Goal: Task Accomplishment & Management: Use online tool/utility

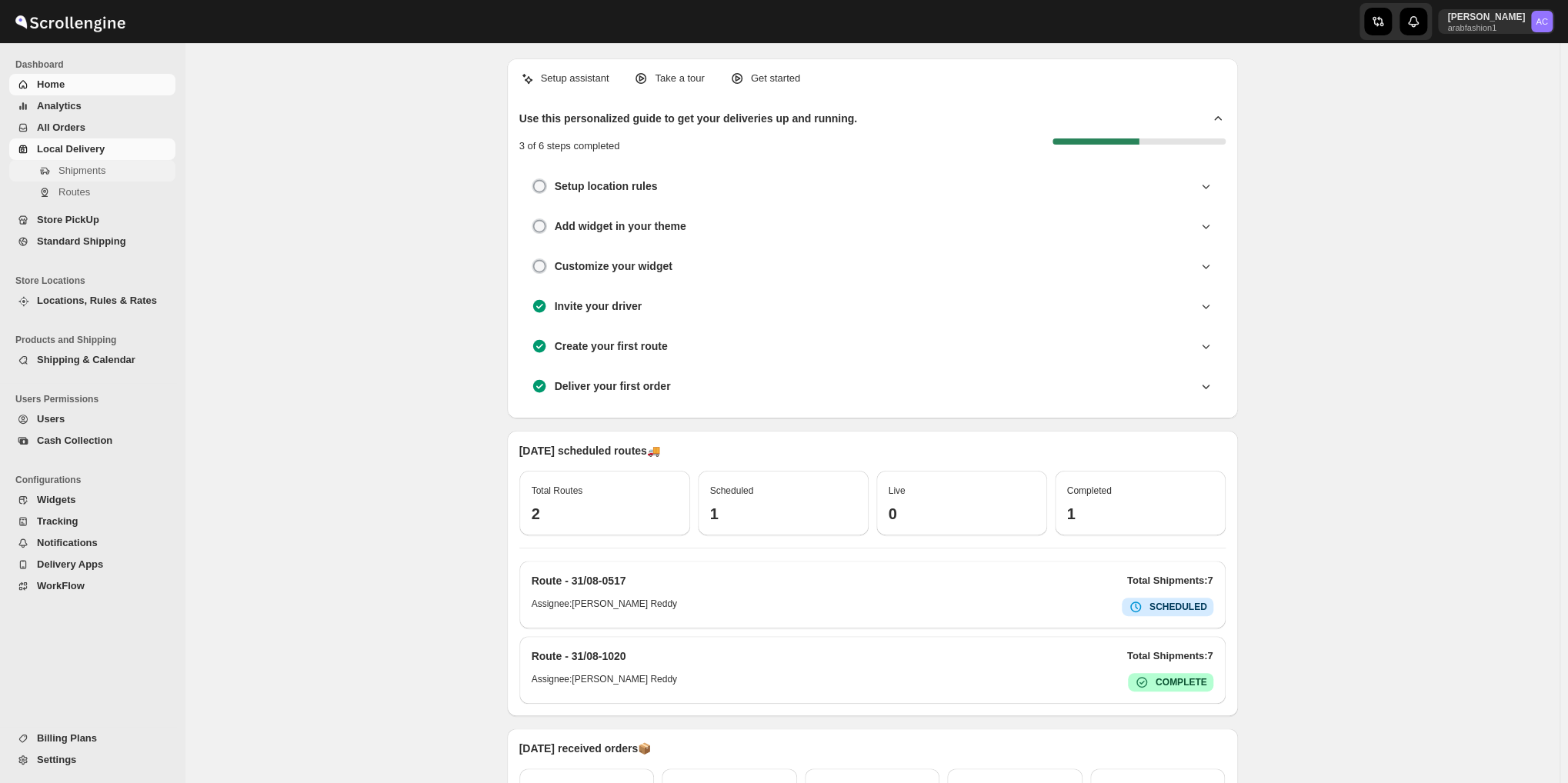
click at [86, 171] on span "Shipments" at bounding box center [82, 170] width 47 height 11
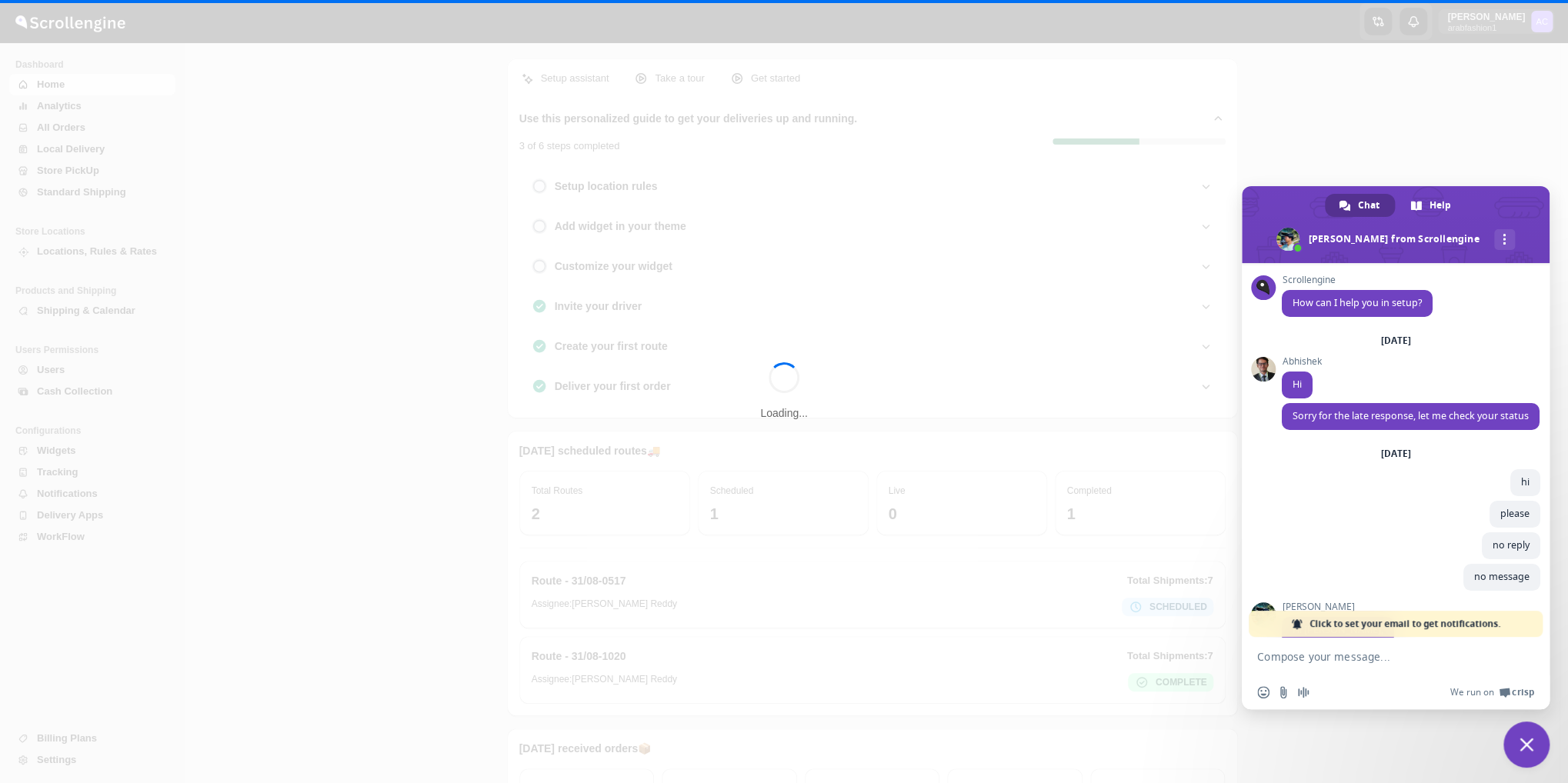
scroll to position [4969, 0]
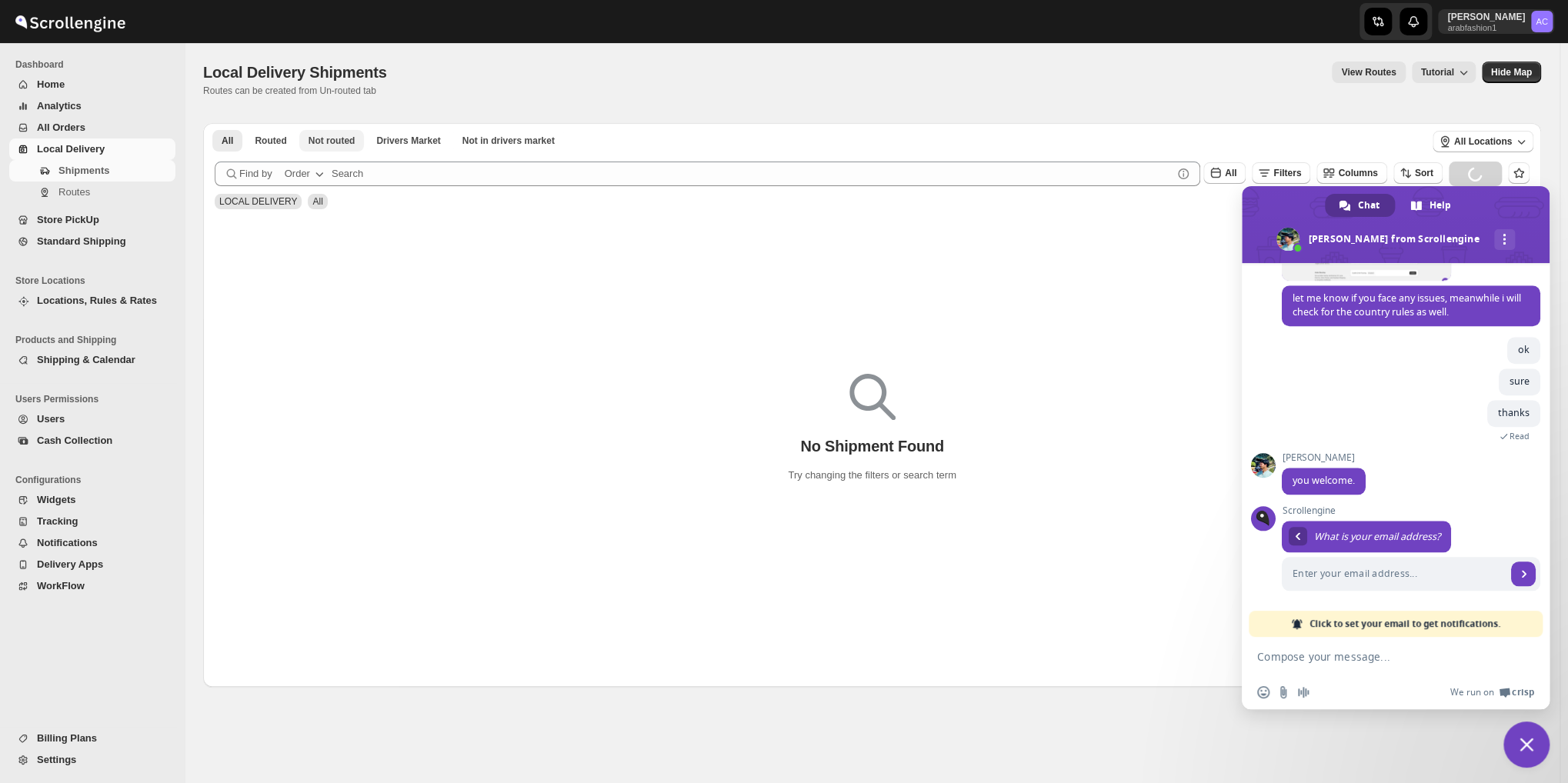
click at [335, 145] on span "Not routed" at bounding box center [332, 141] width 47 height 12
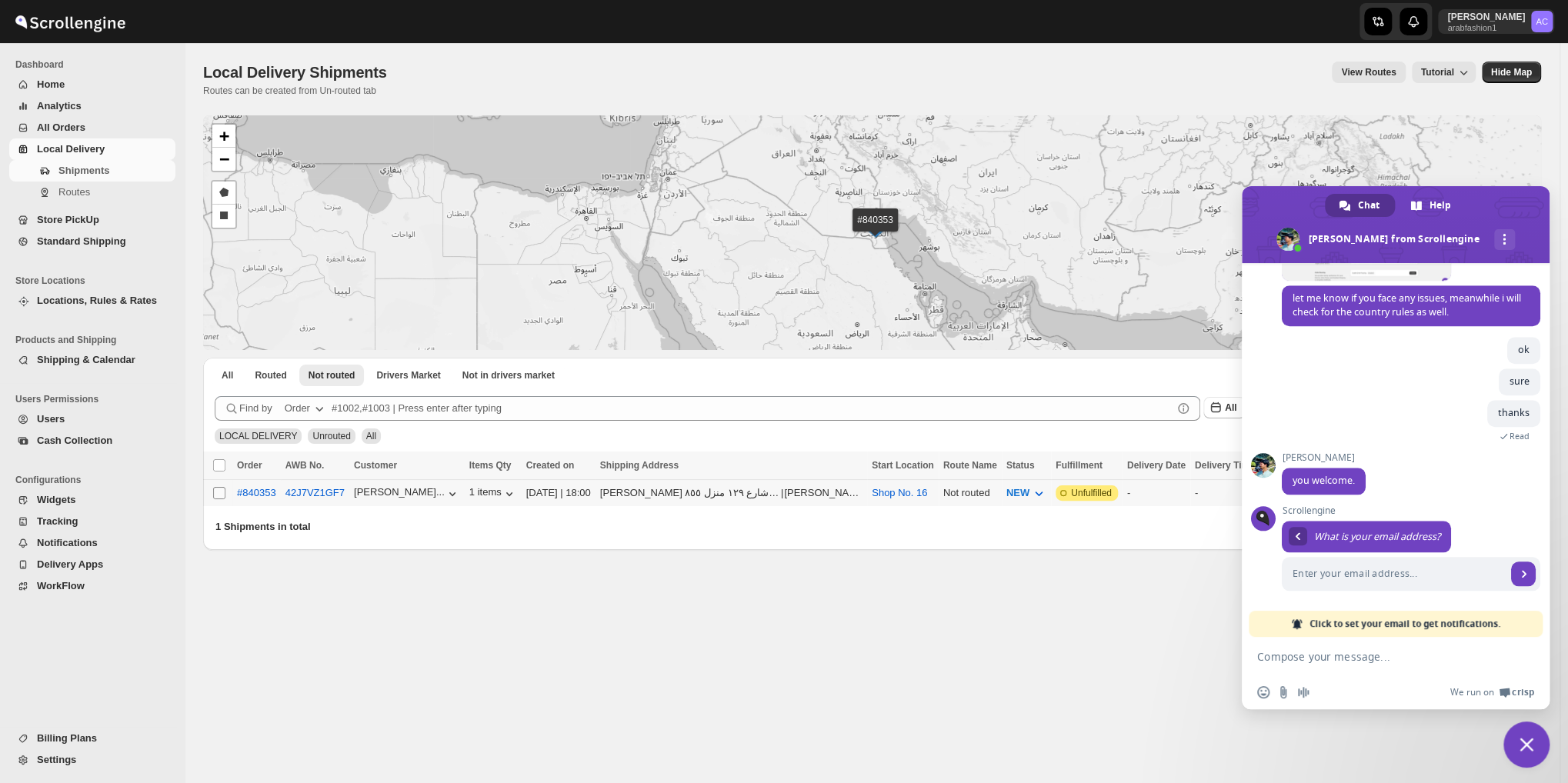
click at [220, 493] on input "Select shipment" at bounding box center [219, 493] width 12 height 12
checkbox input "true"
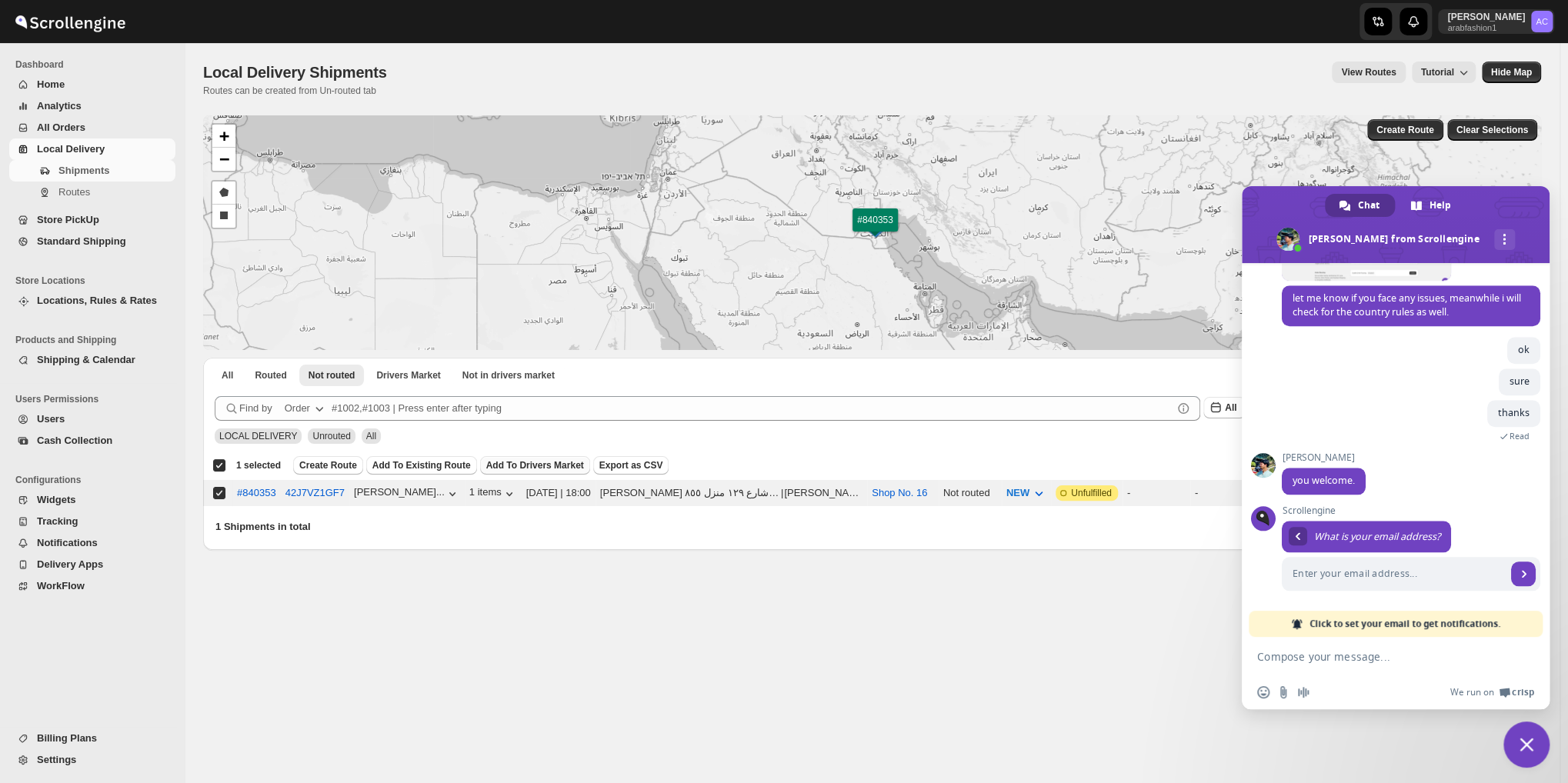
click at [524, 468] on span "Add To Drivers Market" at bounding box center [535, 466] width 98 height 12
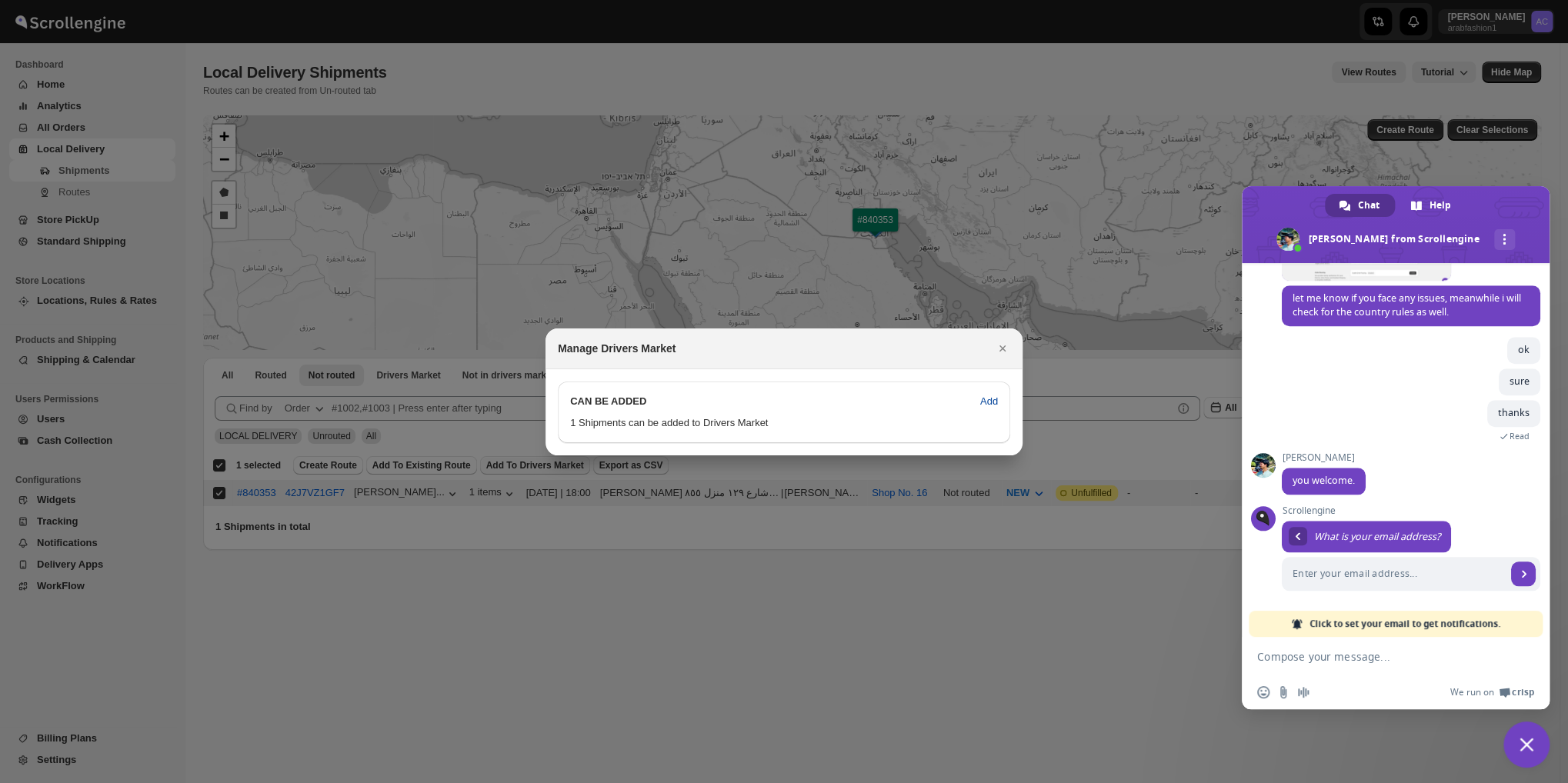
click at [988, 402] on span "Add" at bounding box center [989, 402] width 17 height 16
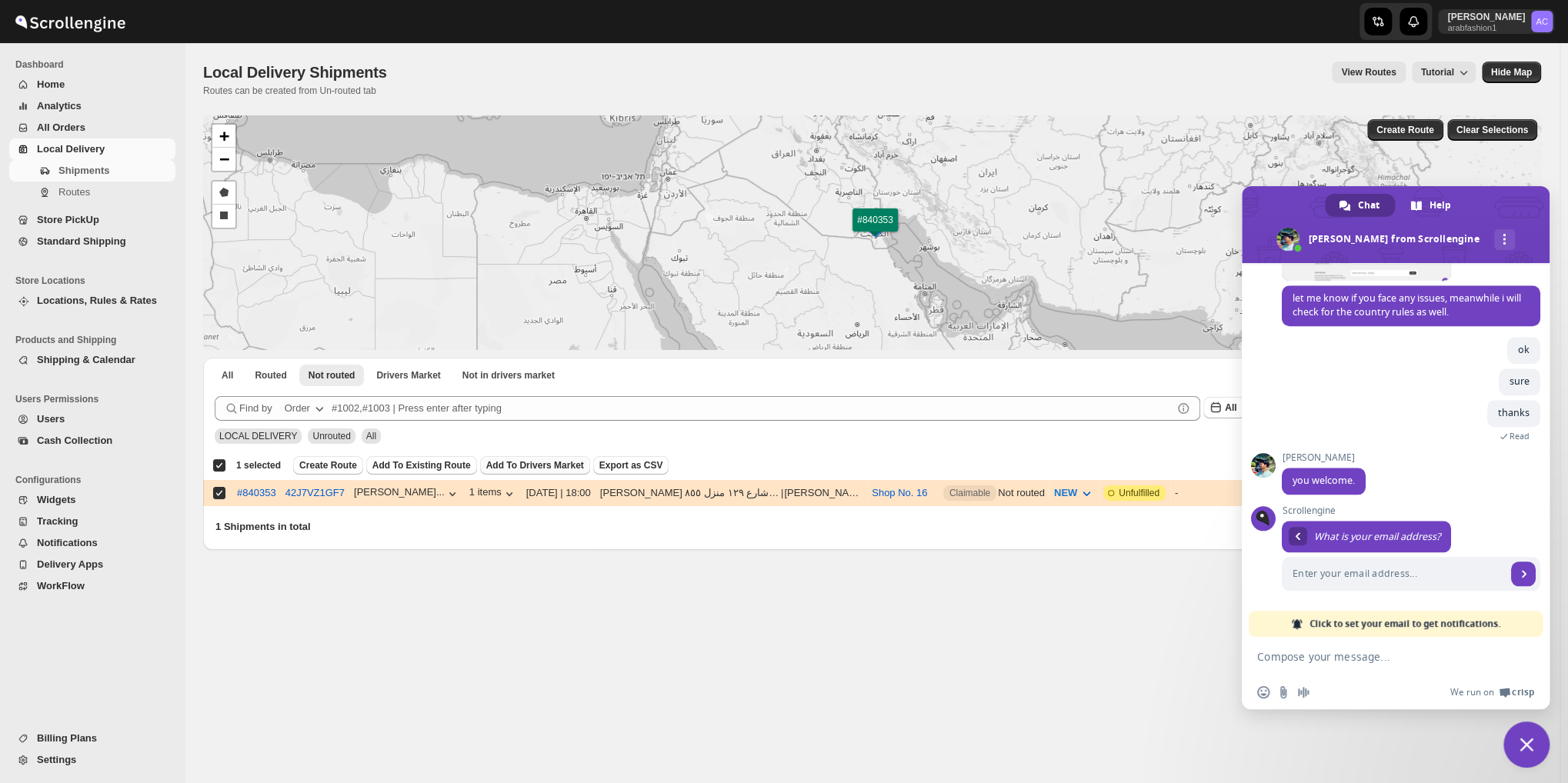
click at [1511, 737] on span "Close chat" at bounding box center [1526, 745] width 46 height 46
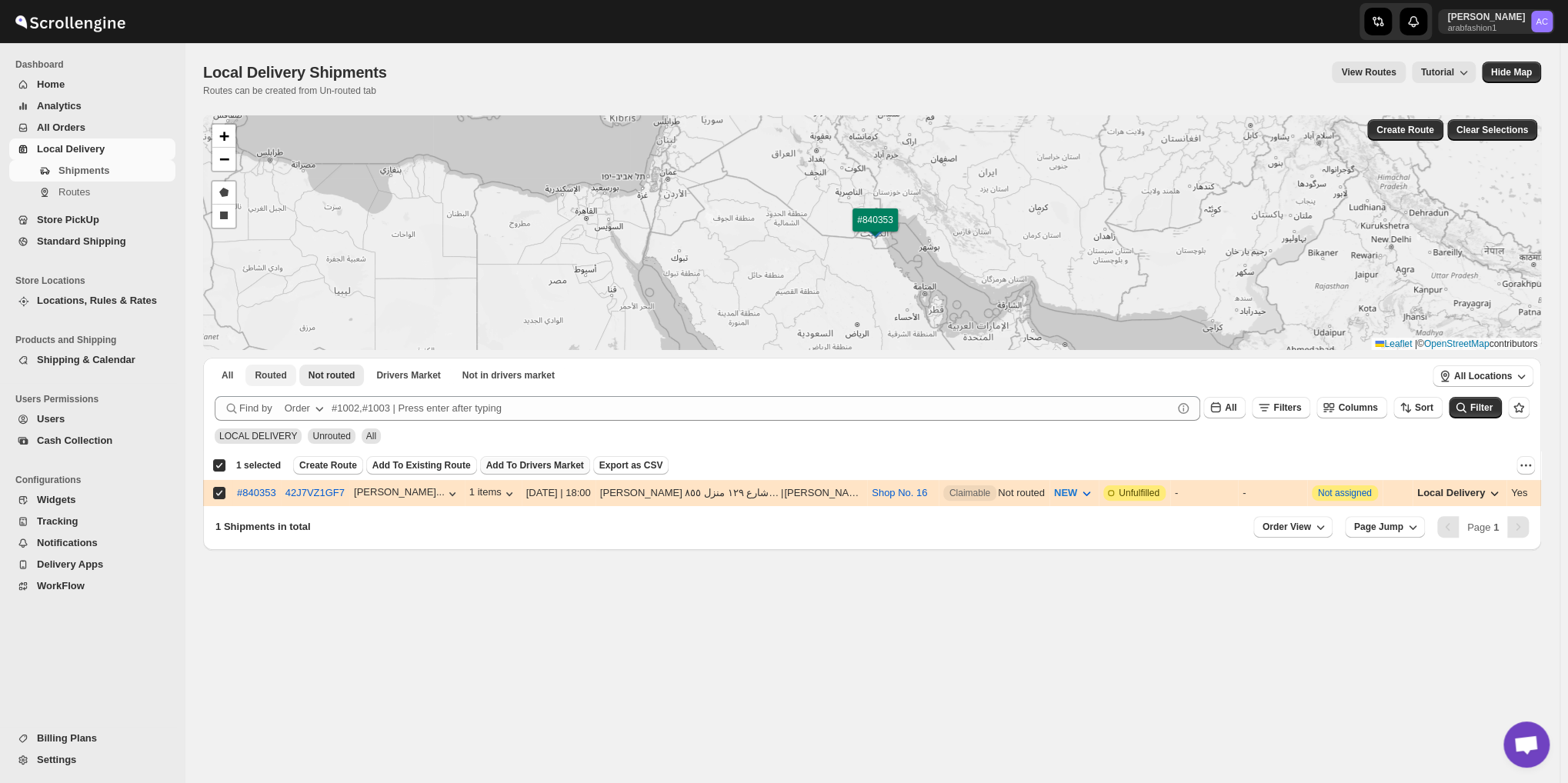
click at [258, 381] on span "Routed" at bounding box center [270, 376] width 31 height 12
click at [229, 380] on span "All" at bounding box center [227, 376] width 11 height 12
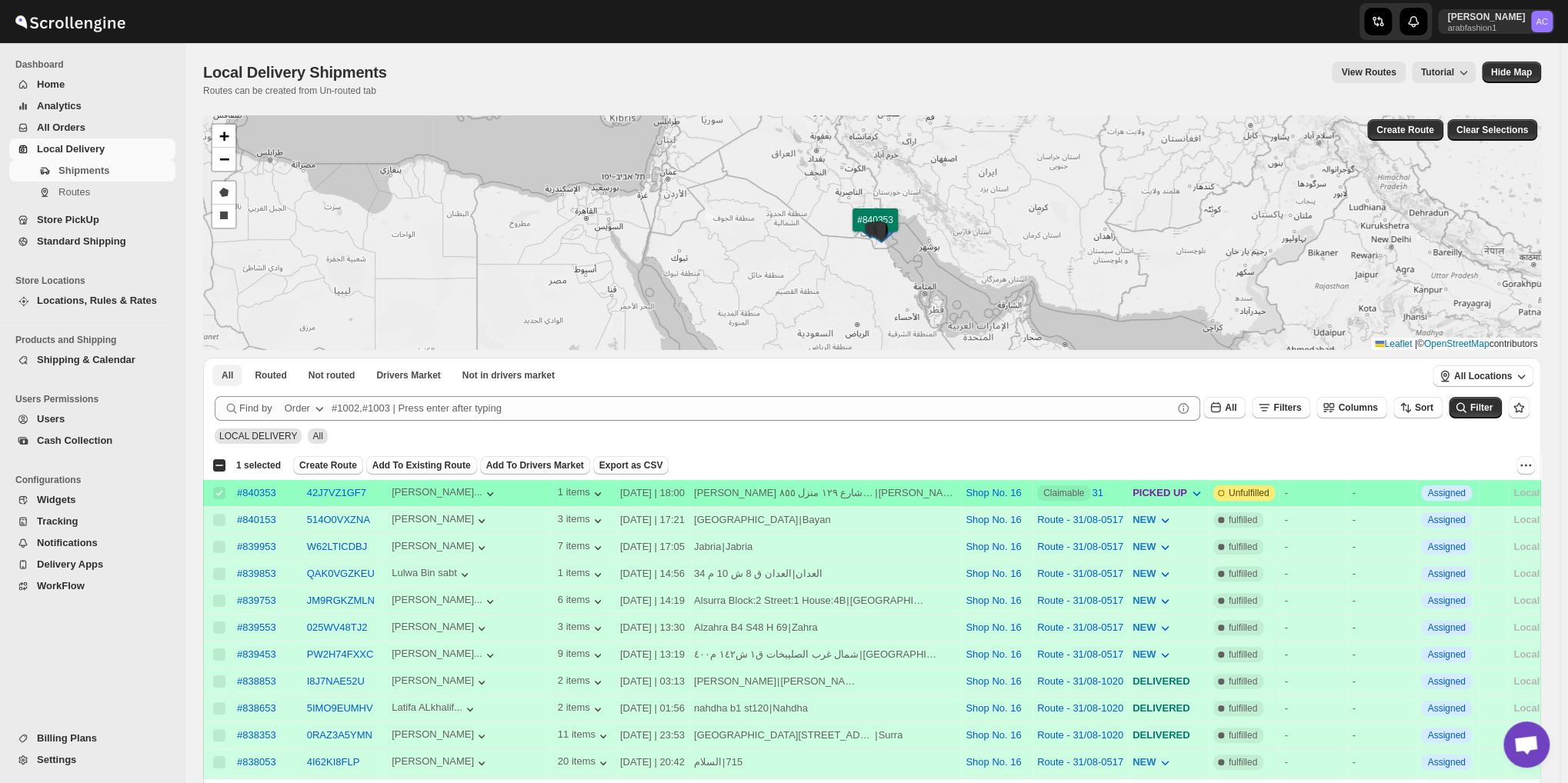
checkbox input "false"
click at [221, 468] on div "Select all 100 shipments 1 selected" at bounding box center [246, 466] width 68 height 14
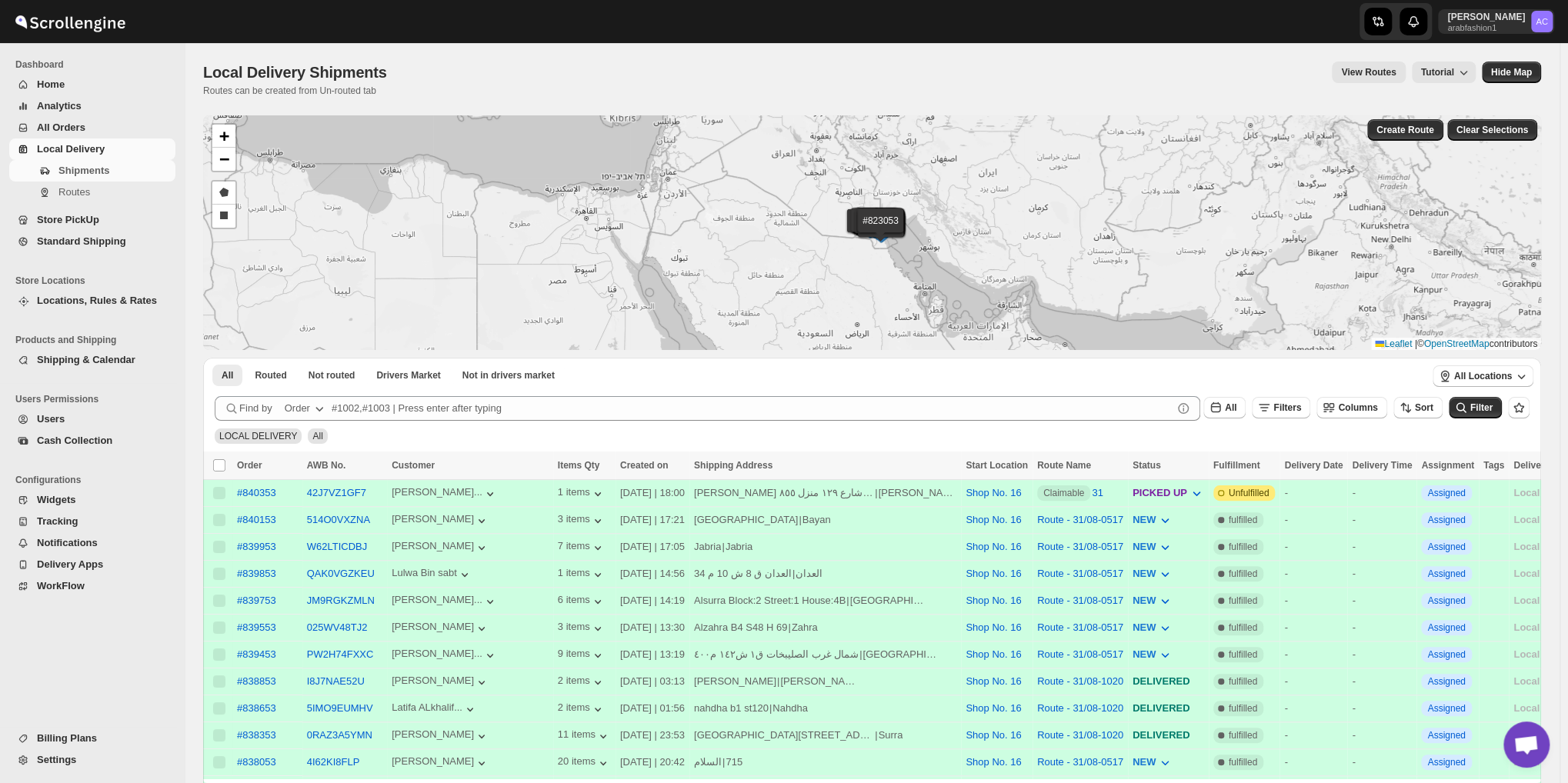
checkbox input "false"
click at [49, 199] on span "Navigation" at bounding box center [45, 194] width 16 height 16
